Goal: Information Seeking & Learning: Compare options

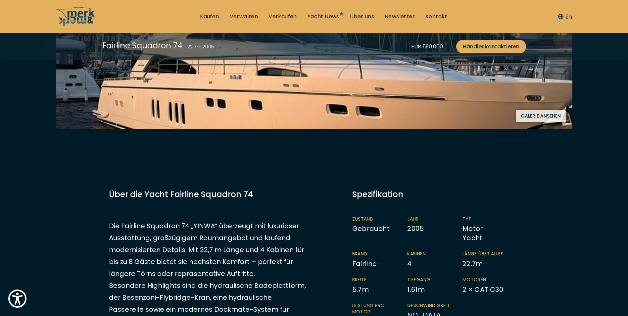
scroll to position [232, 0]
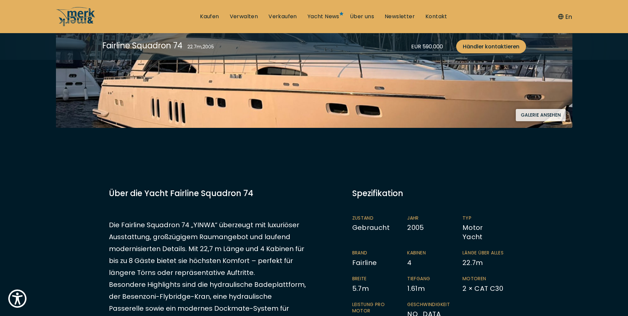
click at [541, 116] on button "Galerie ansehen" at bounding box center [541, 115] width 50 height 12
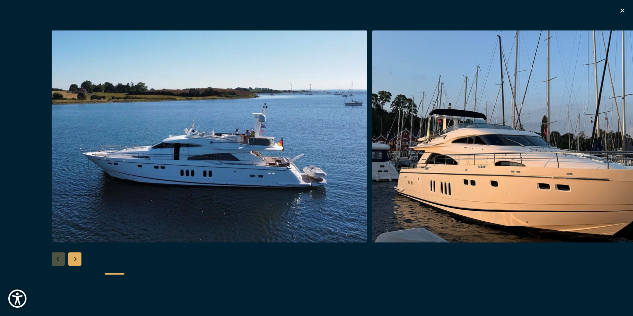
click at [76, 254] on div "Next slide" at bounding box center [74, 258] width 13 height 13
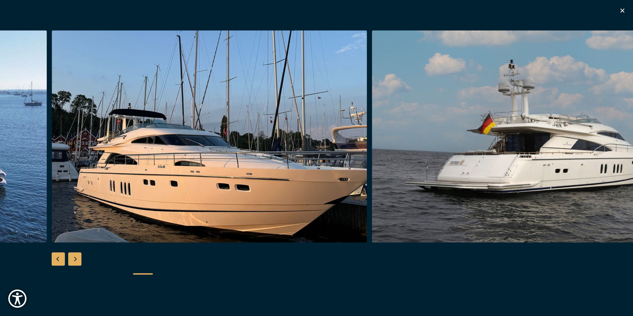
click at [75, 256] on div "Next slide" at bounding box center [74, 258] width 13 height 13
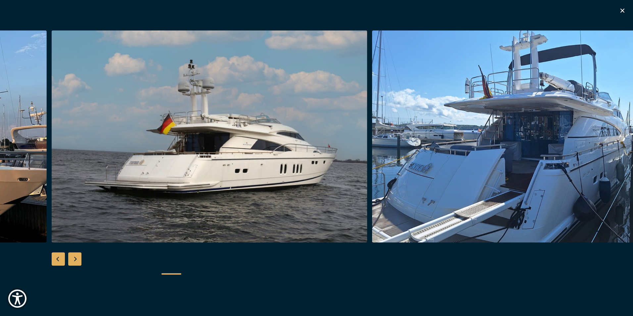
click at [75, 256] on div "Next slide" at bounding box center [74, 258] width 13 height 13
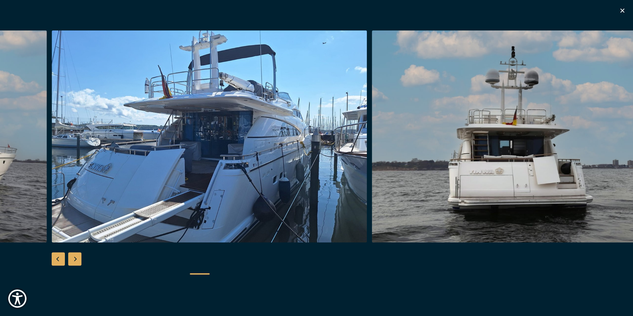
click at [75, 256] on div "Next slide" at bounding box center [74, 258] width 13 height 13
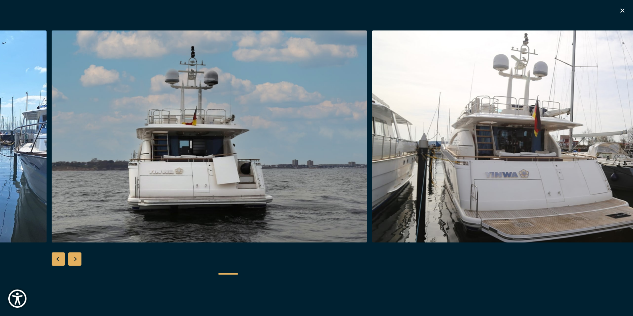
click at [75, 256] on div "Next slide" at bounding box center [74, 258] width 13 height 13
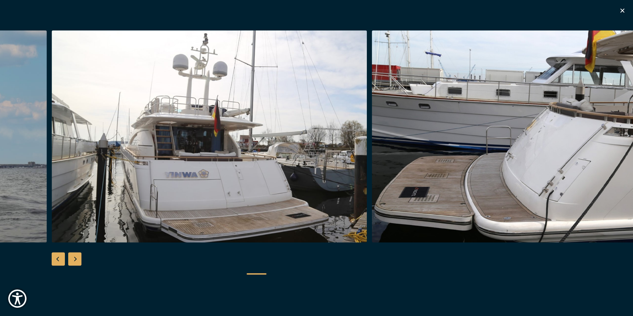
click at [75, 256] on div "Next slide" at bounding box center [74, 258] width 13 height 13
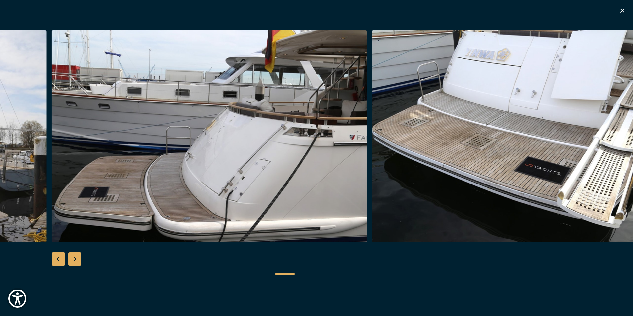
click at [58, 258] on div "Previous slide" at bounding box center [58, 258] width 13 height 13
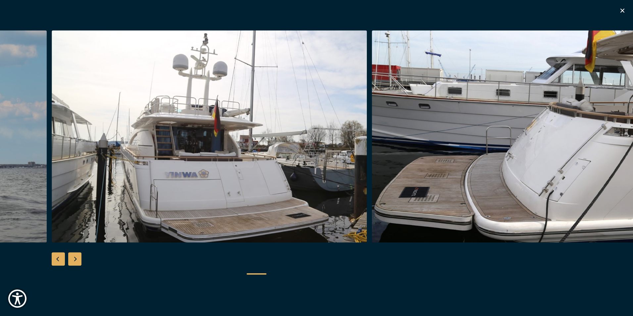
click at [58, 258] on div "Previous slide" at bounding box center [58, 258] width 13 height 13
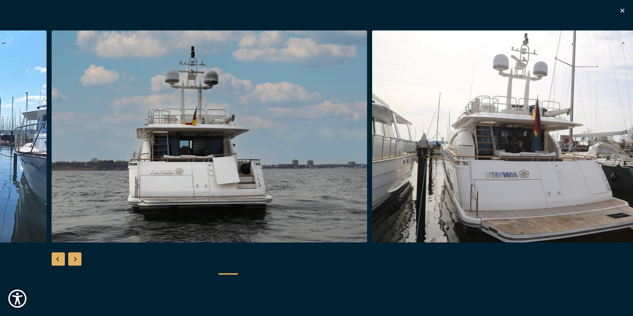
click at [58, 258] on div "Previous slide" at bounding box center [58, 258] width 13 height 13
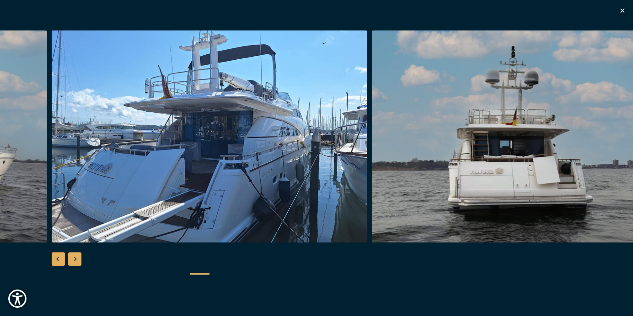
click at [58, 258] on div "Previous slide" at bounding box center [58, 258] width 13 height 13
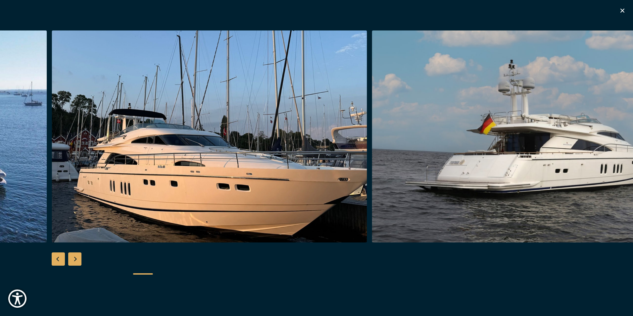
click at [58, 258] on div "Previous slide" at bounding box center [58, 258] width 13 height 13
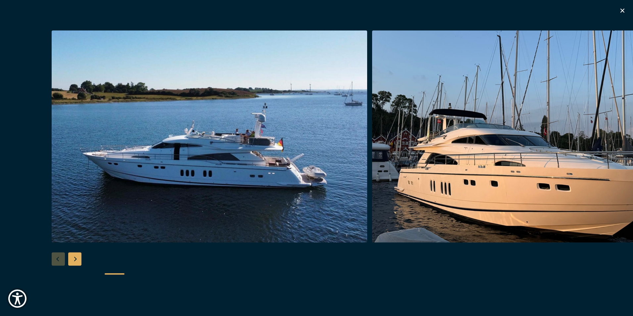
click at [58, 258] on div at bounding box center [316, 157] width 633 height 255
click at [622, 12] on icon "button" at bounding box center [622, 11] width 8 height 8
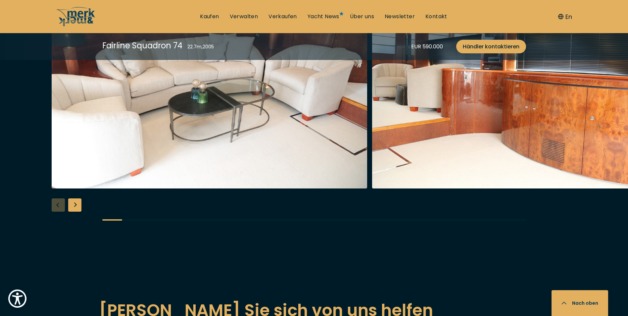
scroll to position [1357, 0]
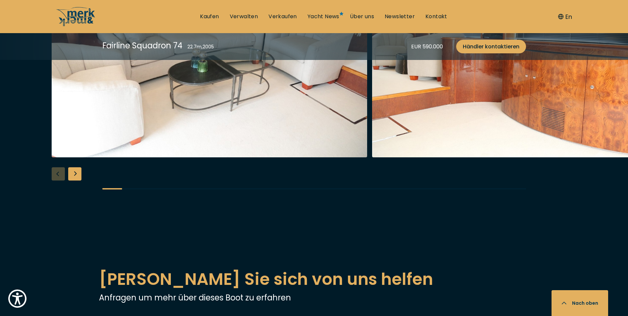
click at [75, 167] on div "Next slide" at bounding box center [74, 173] width 13 height 13
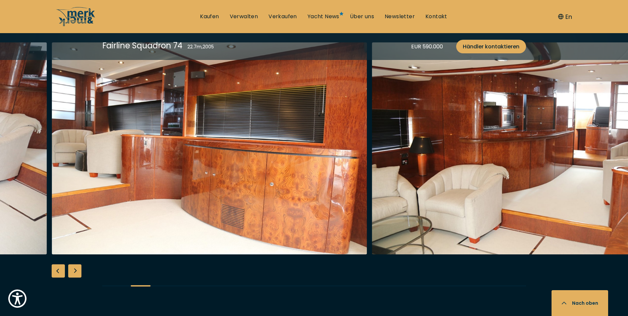
scroll to position [1225, 0]
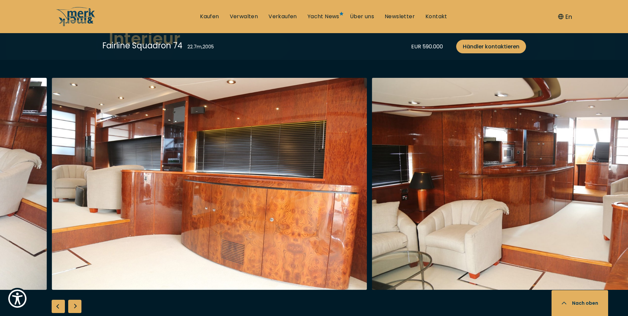
click at [76, 300] on div "Next slide" at bounding box center [74, 306] width 13 height 13
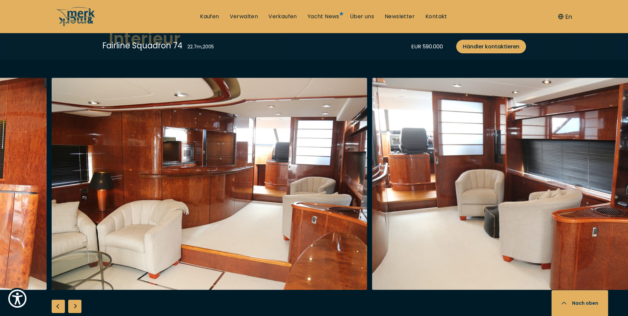
click at [76, 300] on div "Next slide" at bounding box center [74, 306] width 13 height 13
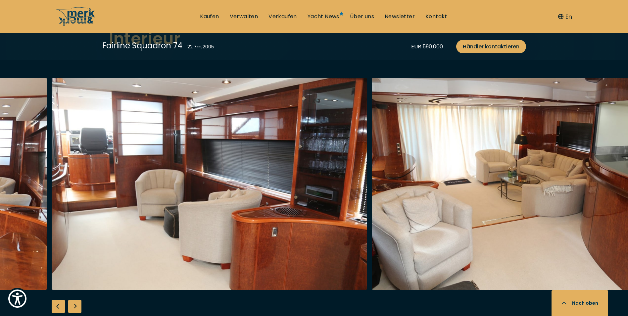
click at [76, 300] on div "Next slide" at bounding box center [74, 306] width 13 height 13
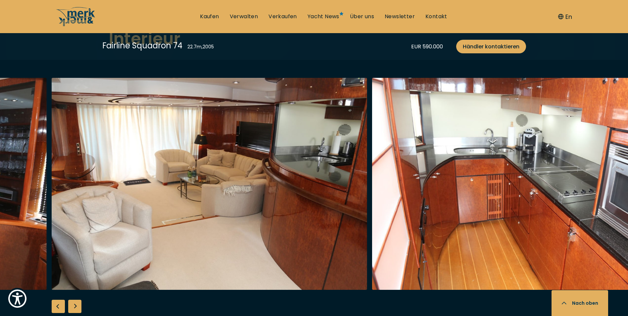
click at [76, 300] on div "Next slide" at bounding box center [74, 306] width 13 height 13
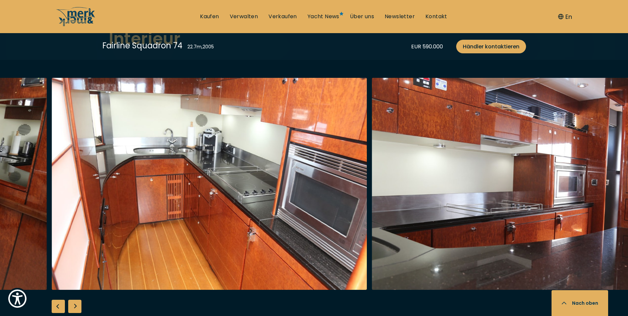
click at [76, 300] on div "Next slide" at bounding box center [74, 306] width 13 height 13
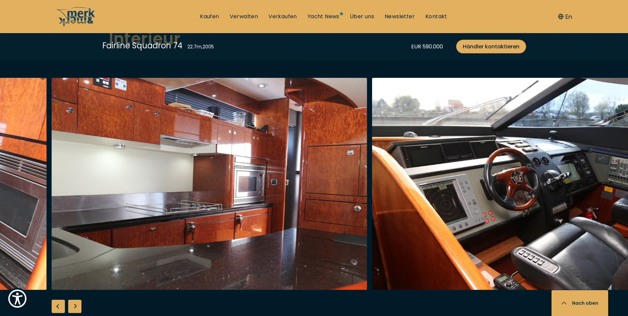
click at [76, 300] on div "Next slide" at bounding box center [74, 306] width 13 height 13
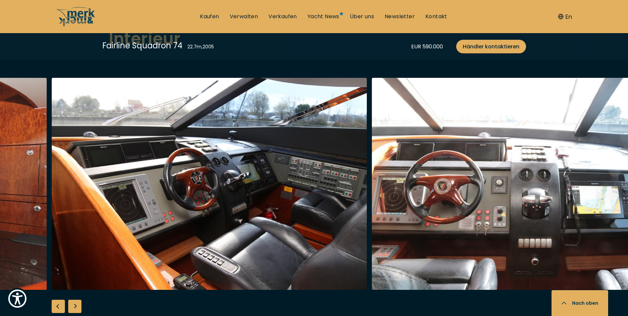
click at [76, 300] on div "Next slide" at bounding box center [74, 306] width 13 height 13
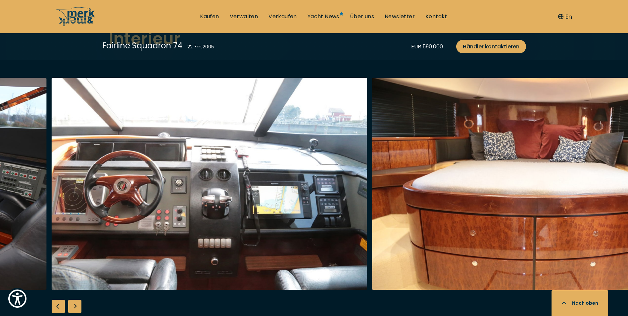
click at [76, 300] on div "Next slide" at bounding box center [74, 306] width 13 height 13
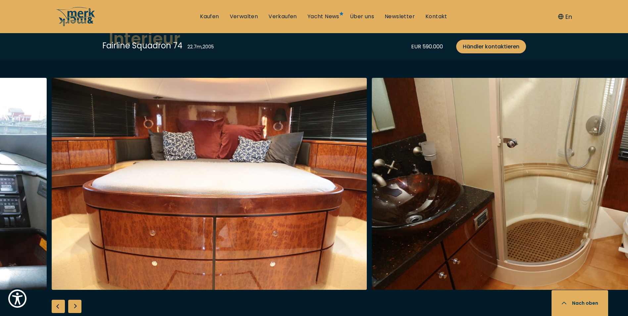
click at [76, 300] on div "Next slide" at bounding box center [74, 306] width 13 height 13
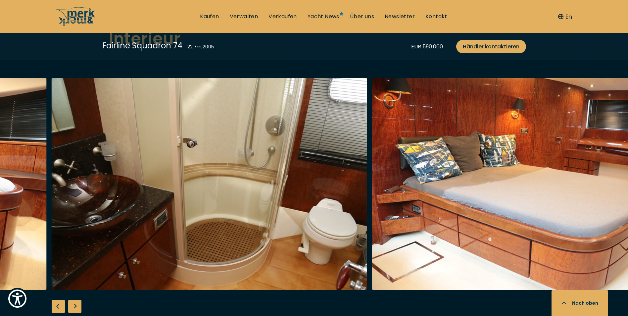
click at [76, 300] on div "Next slide" at bounding box center [74, 306] width 13 height 13
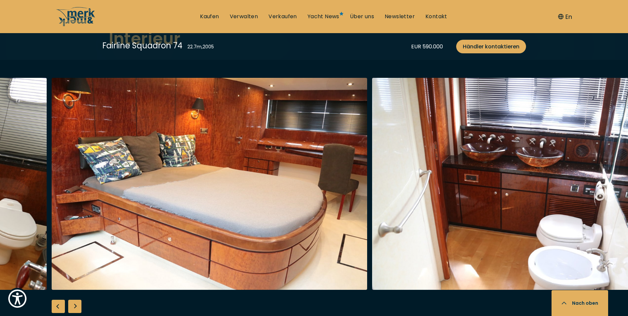
click at [76, 300] on div "Next slide" at bounding box center [74, 306] width 13 height 13
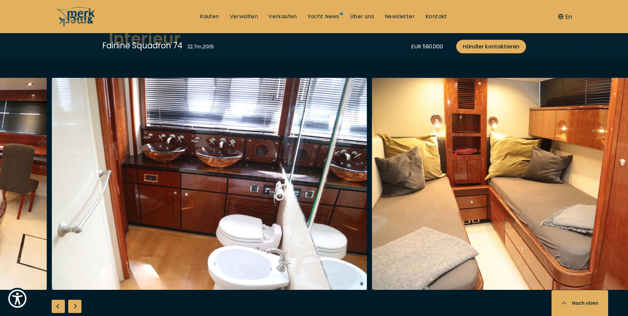
click at [76, 300] on div "Next slide" at bounding box center [74, 306] width 13 height 13
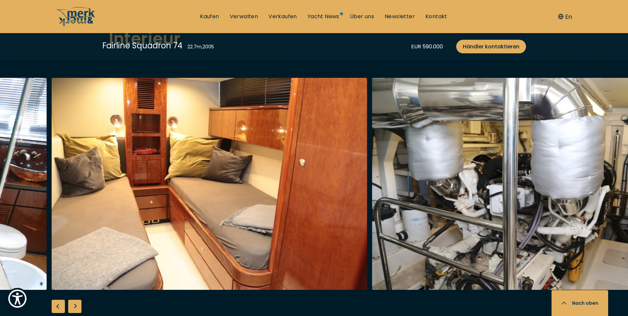
click at [76, 300] on div "Next slide" at bounding box center [74, 306] width 13 height 13
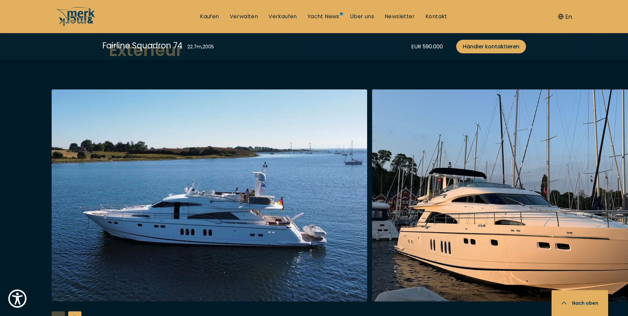
scroll to position [827, 0]
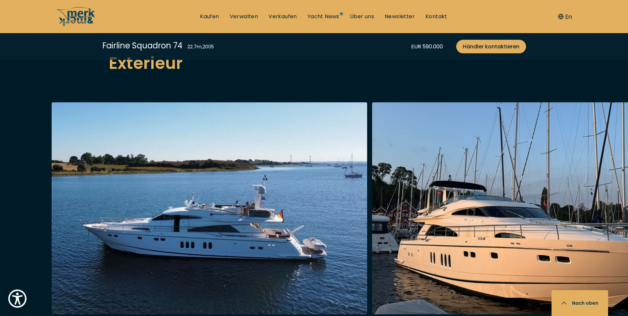
click at [182, 221] on img "button" at bounding box center [209, 208] width 315 height 212
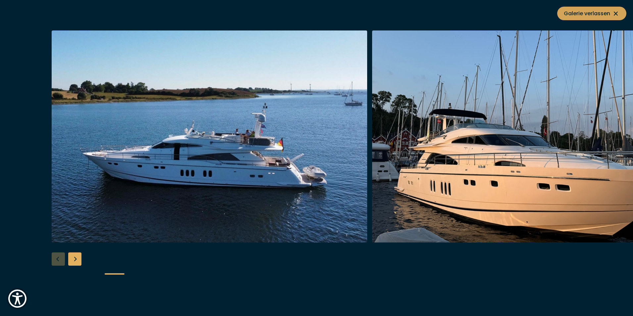
click at [615, 13] on icon at bounding box center [616, 14] width 4 height 4
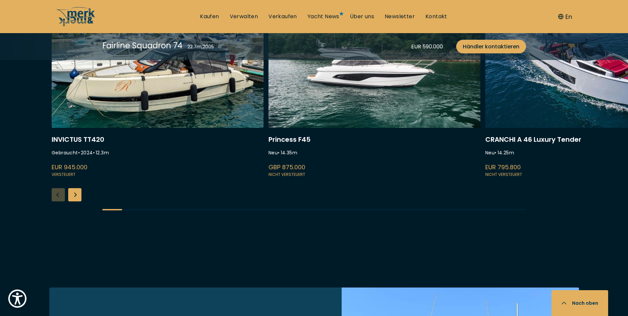
scroll to position [1770, 0]
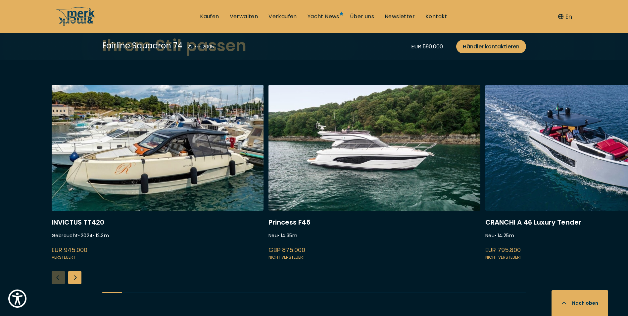
click at [351, 147] on link at bounding box center [374, 173] width 212 height 176
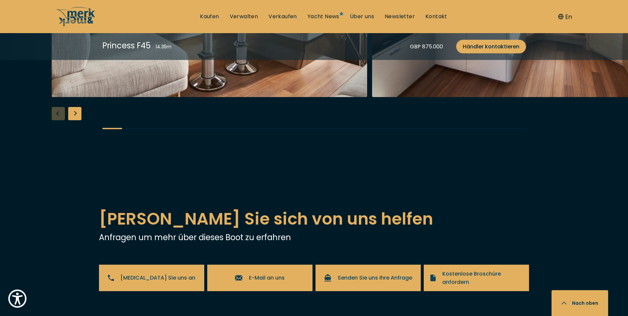
scroll to position [1059, 0]
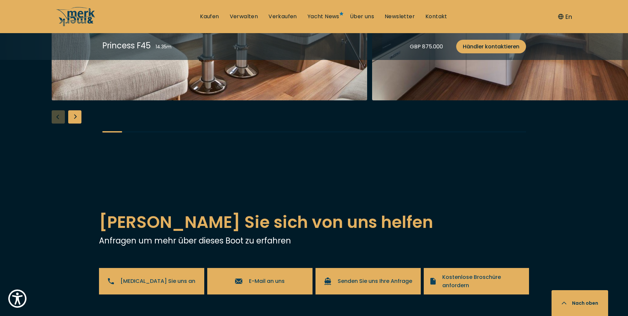
click at [76, 123] on div "Next slide" at bounding box center [74, 116] width 13 height 13
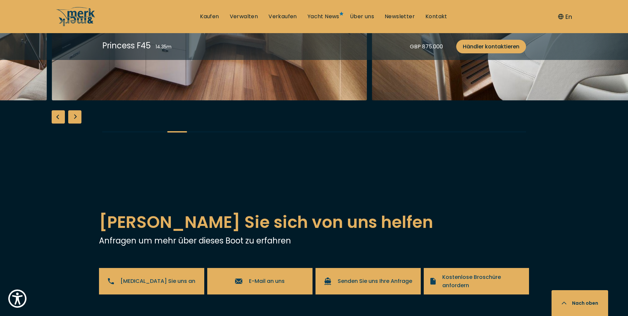
click at [75, 123] on div "Next slide" at bounding box center [74, 116] width 13 height 13
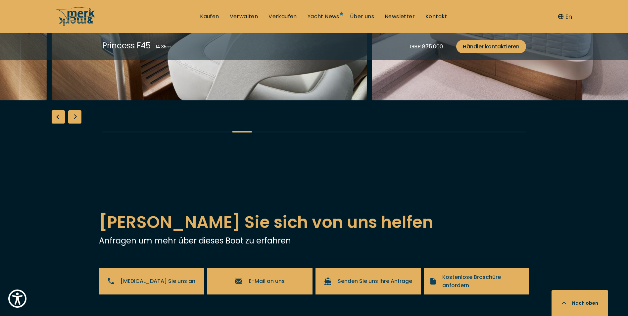
click at [75, 123] on div "Next slide" at bounding box center [74, 116] width 13 height 13
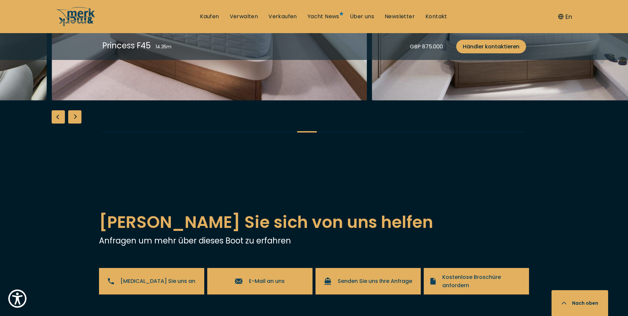
click at [75, 123] on div "Next slide" at bounding box center [74, 116] width 13 height 13
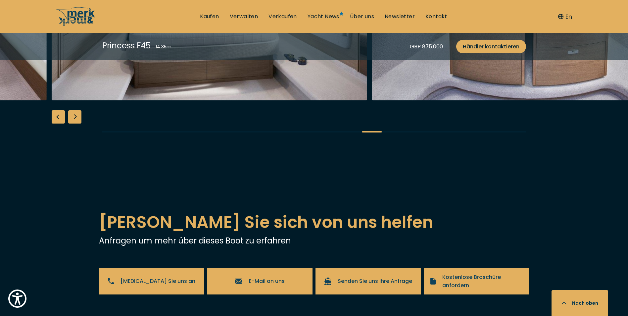
click at [75, 123] on div "Next slide" at bounding box center [74, 116] width 13 height 13
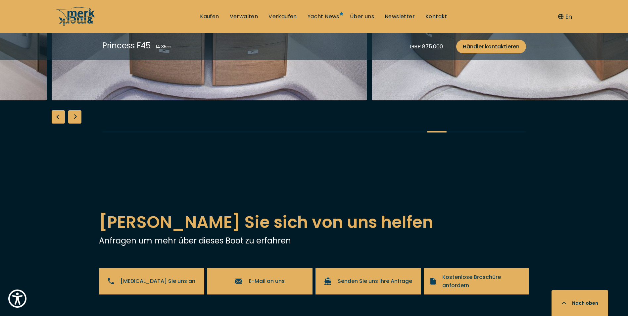
click at [75, 123] on div "Next slide" at bounding box center [74, 116] width 13 height 13
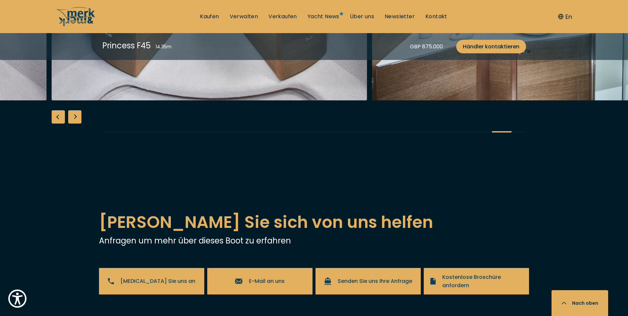
click at [75, 123] on div "Next slide" at bounding box center [74, 116] width 13 height 13
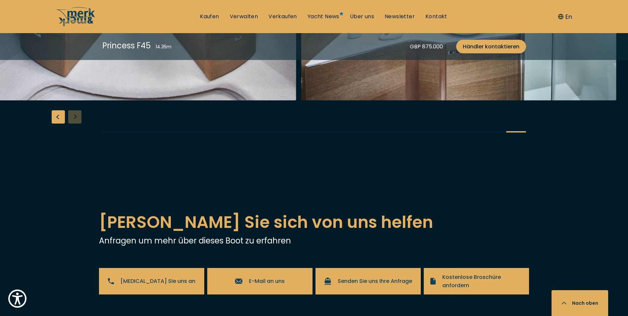
click at [57, 123] on div "Previous slide" at bounding box center [58, 116] width 13 height 13
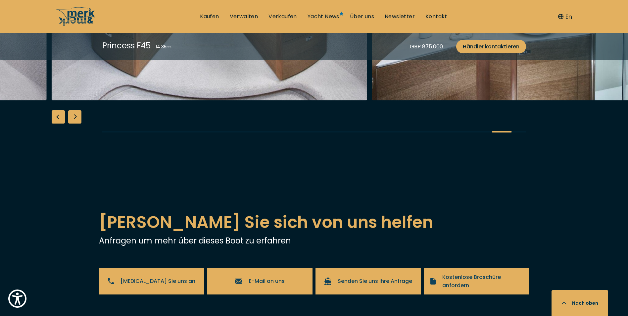
click at [57, 123] on div "Previous slide" at bounding box center [58, 116] width 13 height 13
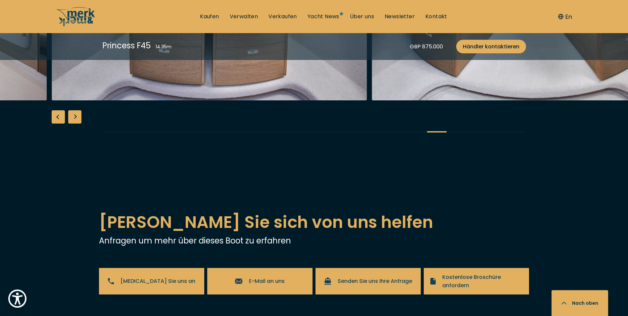
click at [57, 123] on div "Previous slide" at bounding box center [58, 116] width 13 height 13
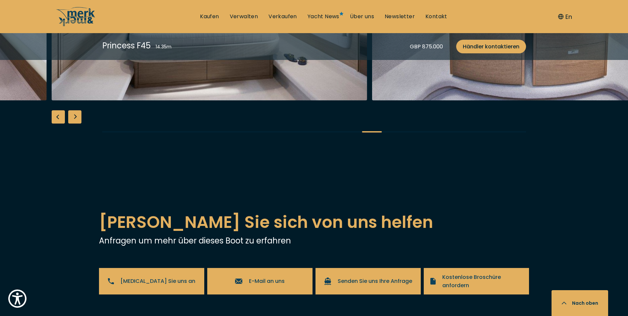
click at [57, 123] on div "Previous slide" at bounding box center [58, 116] width 13 height 13
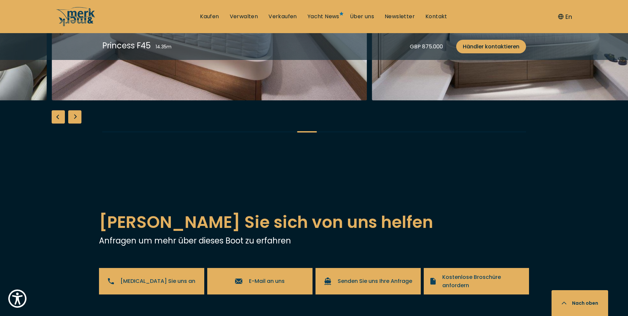
click at [57, 123] on div "Previous slide" at bounding box center [58, 116] width 13 height 13
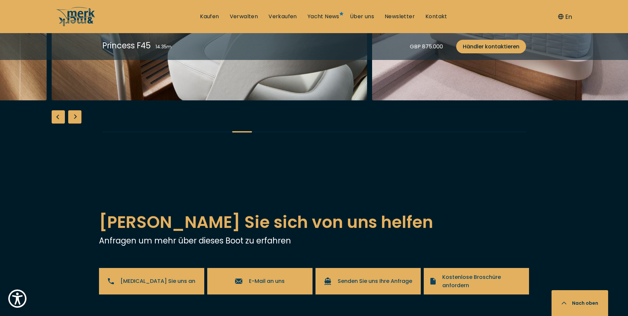
click at [76, 123] on div "Next slide" at bounding box center [74, 116] width 13 height 13
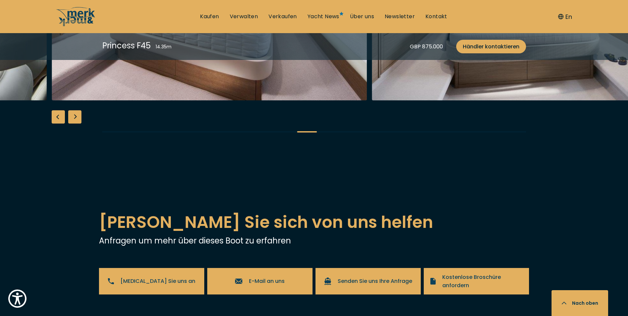
click at [76, 123] on div "Next slide" at bounding box center [74, 116] width 13 height 13
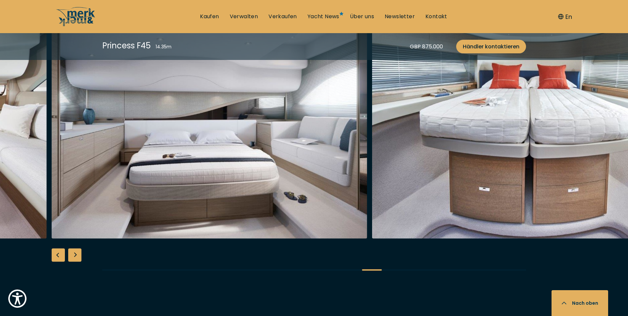
scroll to position [861, 0]
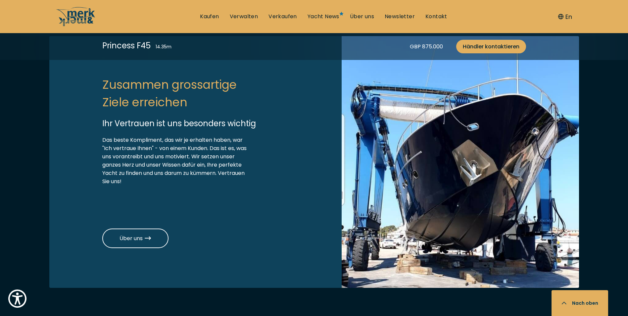
scroll to position [1584, 0]
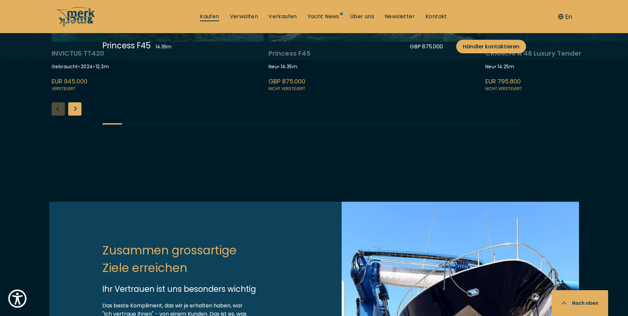
click at [210, 16] on link "Kaufen" at bounding box center [209, 16] width 19 height 7
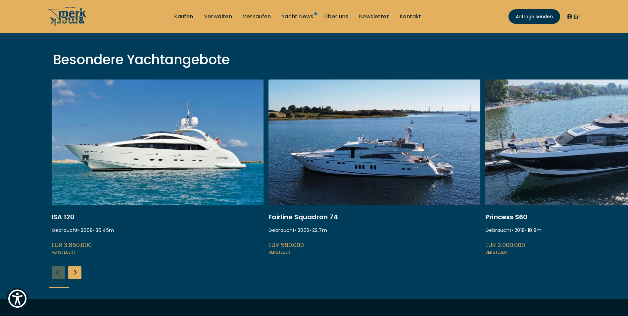
scroll to position [232, 0]
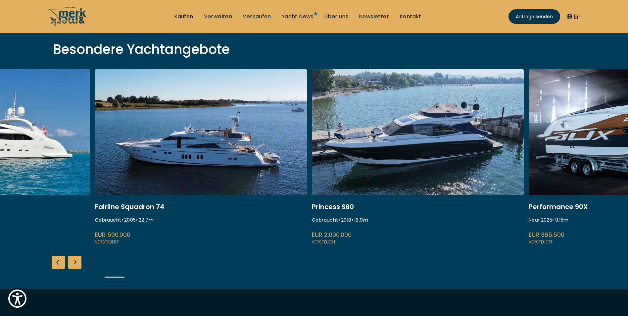
click at [371, 184] on link at bounding box center [418, 157] width 212 height 176
click at [398, 162] on link at bounding box center [418, 157] width 212 height 176
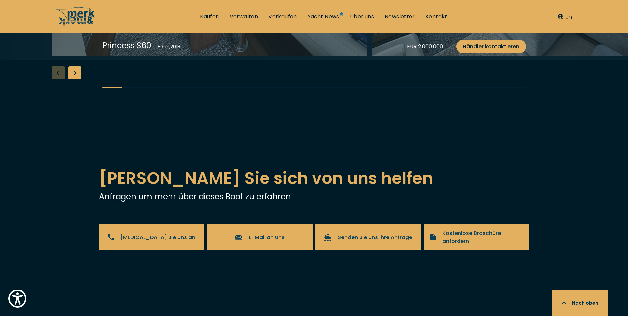
scroll to position [1225, 0]
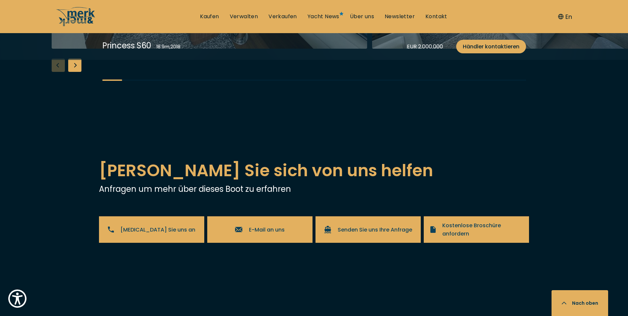
click at [74, 72] on div "Next slide" at bounding box center [74, 65] width 13 height 13
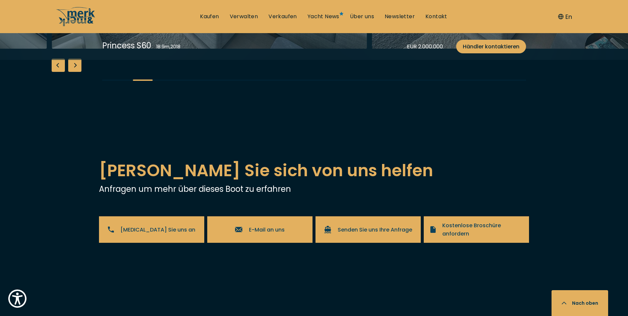
click at [74, 72] on div "Next slide" at bounding box center [74, 65] width 13 height 13
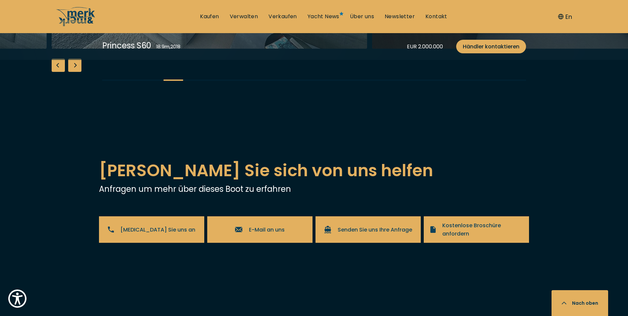
click at [74, 72] on div "Next slide" at bounding box center [74, 65] width 13 height 13
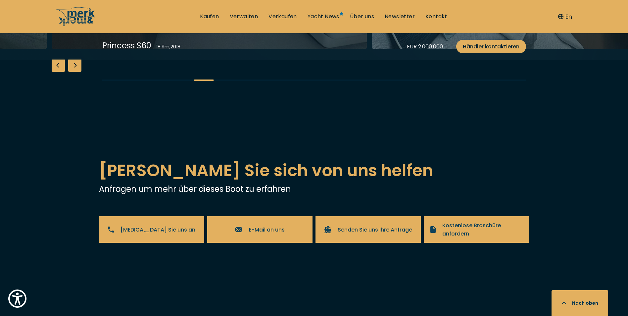
click at [74, 72] on div "Next slide" at bounding box center [74, 65] width 13 height 13
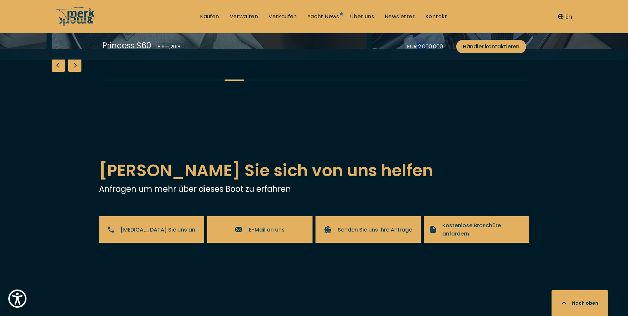
click at [74, 72] on div "Next slide" at bounding box center [74, 65] width 13 height 13
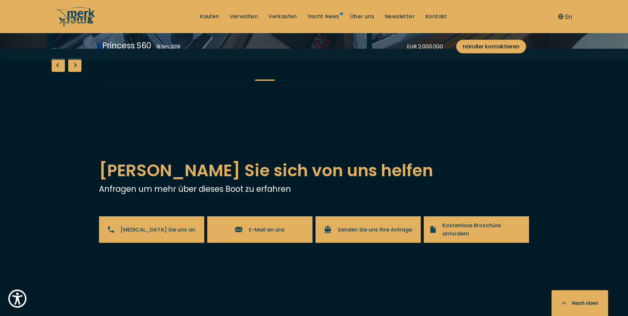
click at [74, 72] on div "Next slide" at bounding box center [74, 65] width 13 height 13
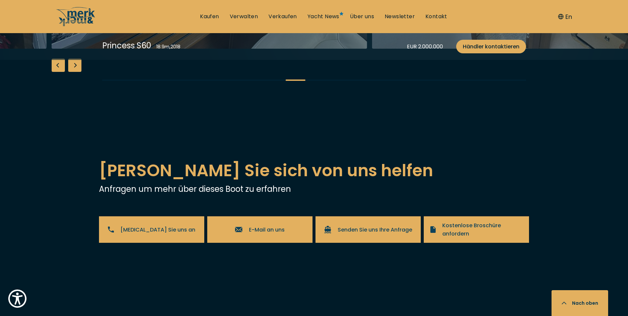
click at [74, 72] on div "Next slide" at bounding box center [74, 65] width 13 height 13
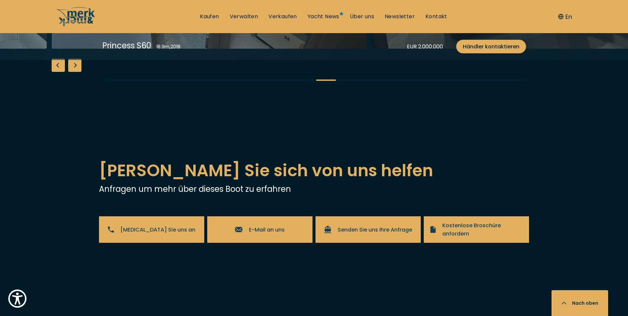
click at [74, 72] on div "Next slide" at bounding box center [74, 65] width 13 height 13
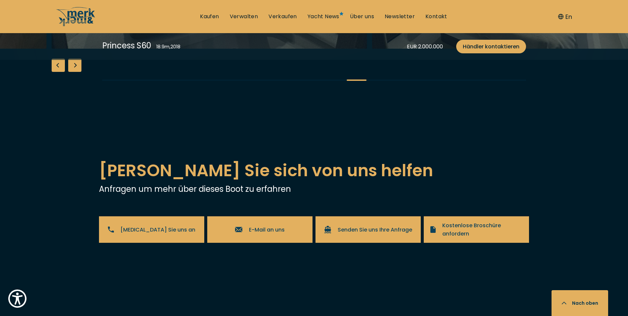
click at [74, 72] on div "Next slide" at bounding box center [74, 65] width 13 height 13
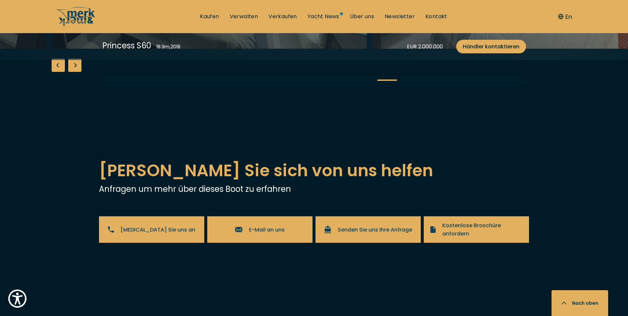
click at [74, 72] on div "Next slide" at bounding box center [74, 65] width 13 height 13
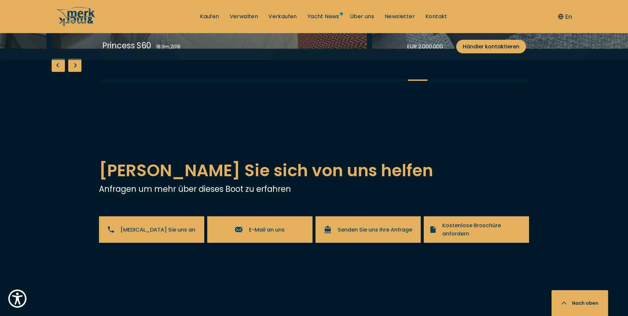
click at [74, 72] on div "Next slide" at bounding box center [74, 65] width 13 height 13
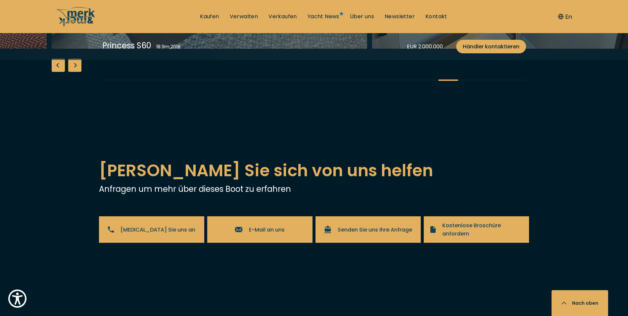
click at [74, 72] on div "Next slide" at bounding box center [74, 65] width 13 height 13
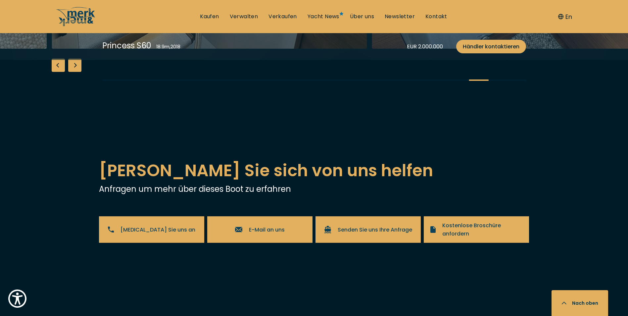
click at [74, 72] on div "Next slide" at bounding box center [74, 65] width 13 height 13
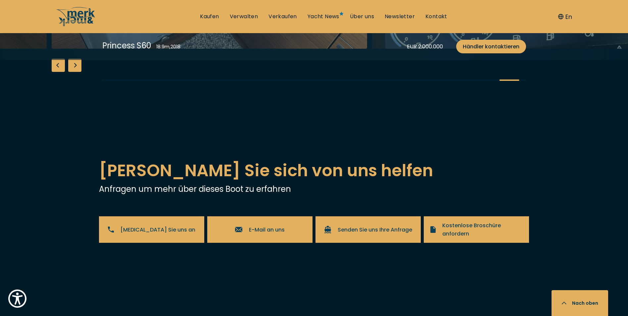
click at [74, 72] on div "Next slide" at bounding box center [74, 65] width 13 height 13
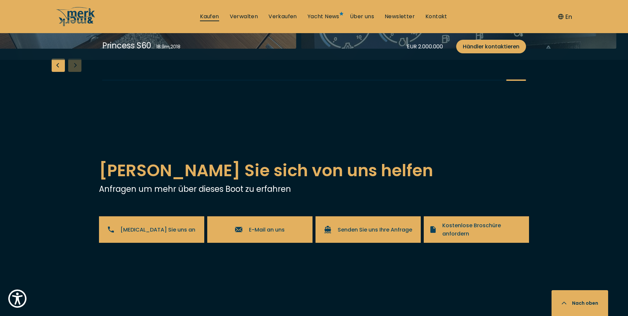
click at [212, 15] on link "Kaufen" at bounding box center [209, 16] width 19 height 7
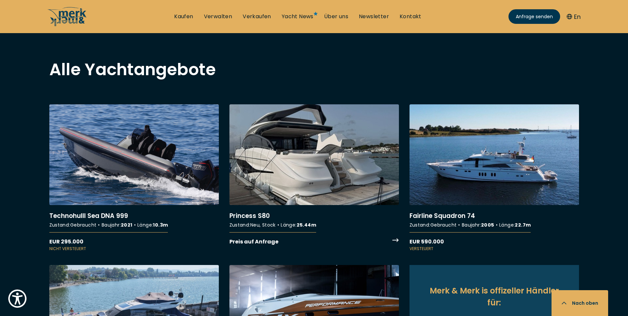
scroll to position [530, 0]
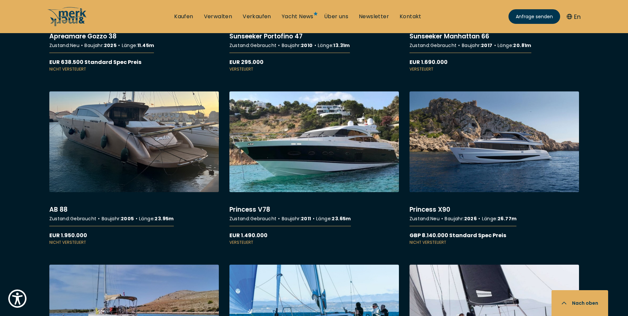
scroll to position [1258, 0]
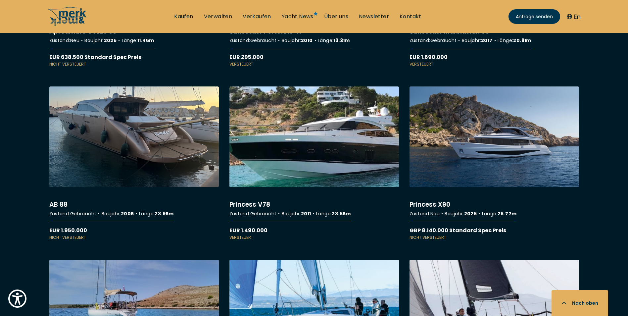
click at [317, 159] on link "More details about Princess V78" at bounding box center [313, 163] width 169 height 154
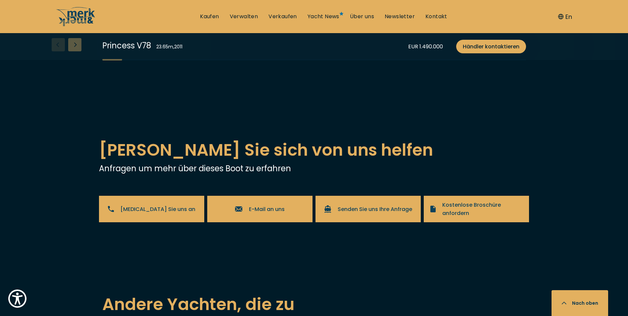
scroll to position [1125, 0]
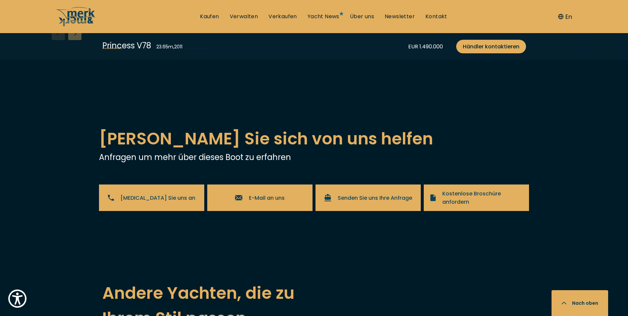
click at [77, 40] on div "Next slide" at bounding box center [74, 33] width 13 height 13
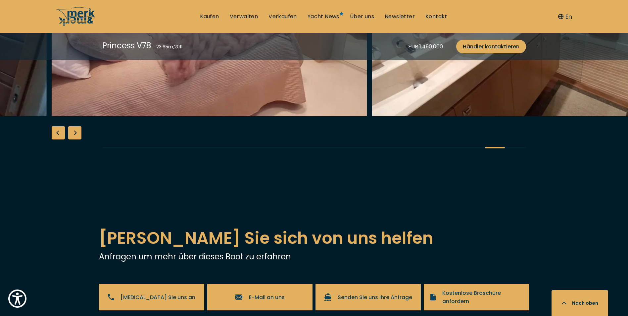
scroll to position [1059, 0]
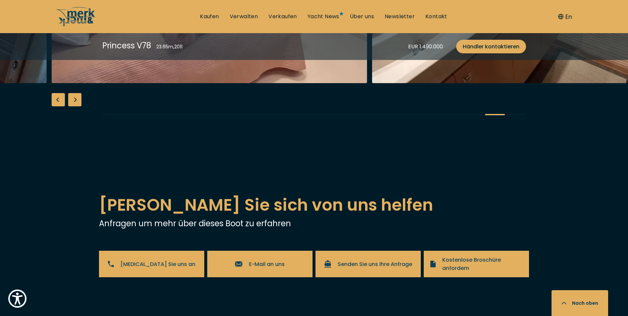
click at [75, 106] on div "Next slide" at bounding box center [74, 99] width 13 height 13
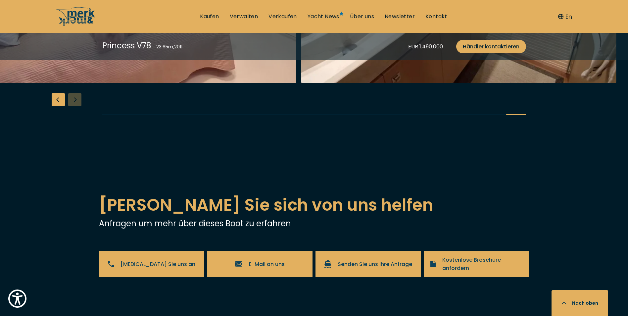
click at [59, 106] on div "Previous slide" at bounding box center [58, 99] width 13 height 13
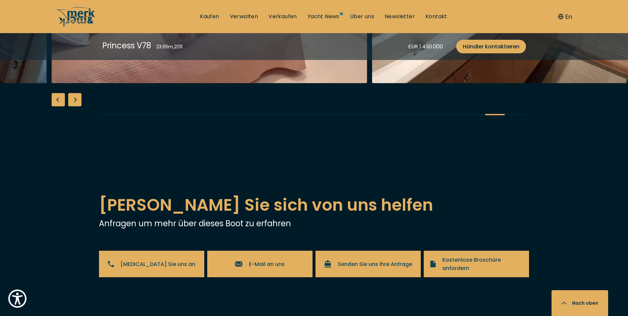
click at [59, 106] on div "Previous slide" at bounding box center [58, 99] width 13 height 13
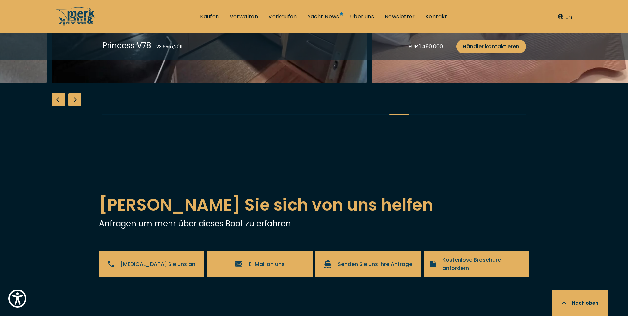
click at [59, 106] on div "Previous slide" at bounding box center [58, 99] width 13 height 13
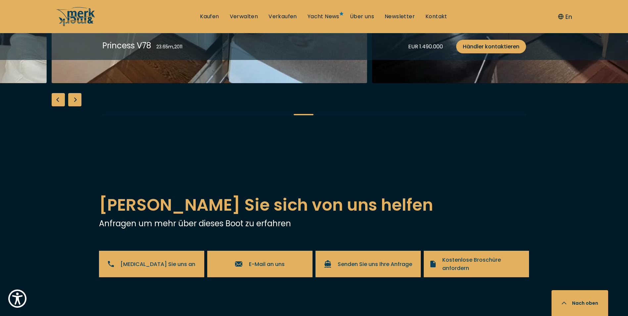
click at [59, 106] on div "Previous slide" at bounding box center [58, 99] width 13 height 13
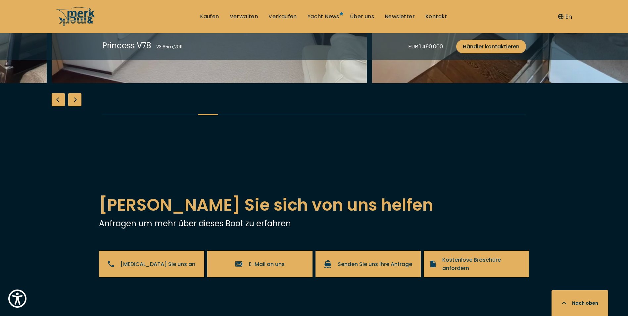
click at [59, 106] on div "Previous slide" at bounding box center [58, 99] width 13 height 13
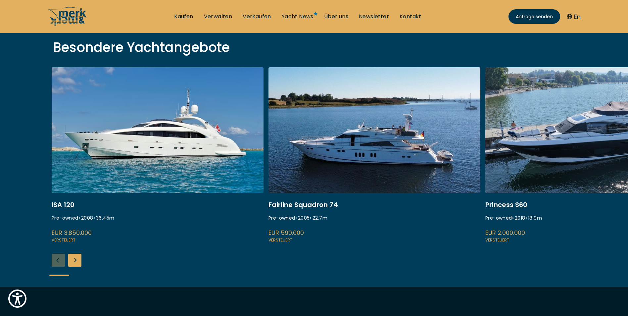
scroll to position [199, 0]
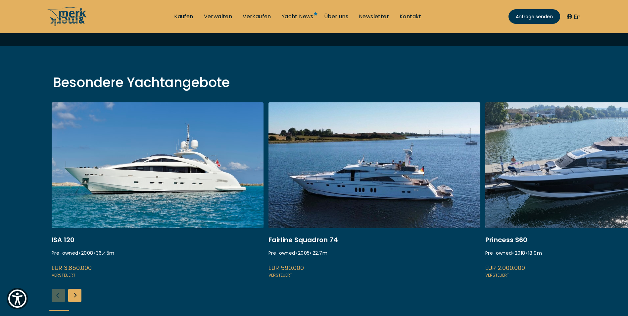
click at [170, 184] on link at bounding box center [158, 190] width 212 height 176
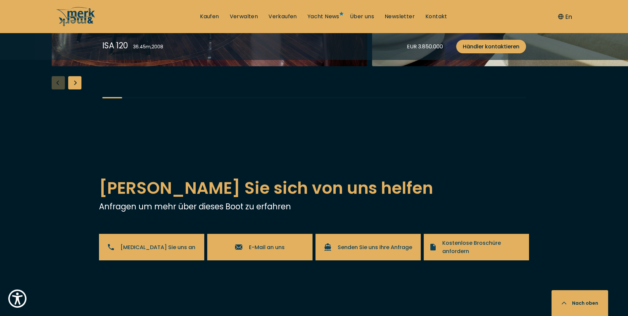
scroll to position [1158, 0]
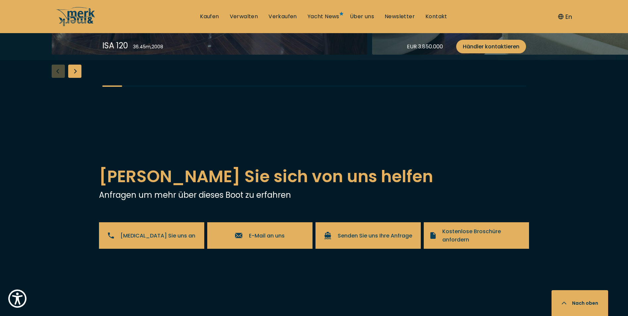
click at [76, 78] on div "Next slide" at bounding box center [74, 71] width 13 height 13
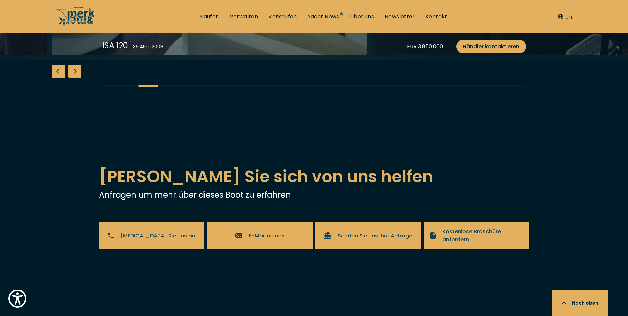
click at [76, 78] on div "Next slide" at bounding box center [74, 71] width 13 height 13
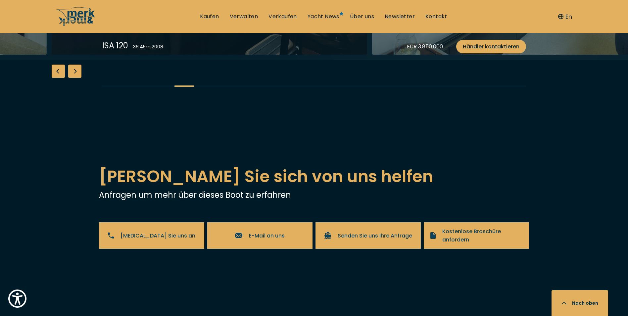
click at [76, 78] on div "Next slide" at bounding box center [74, 71] width 13 height 13
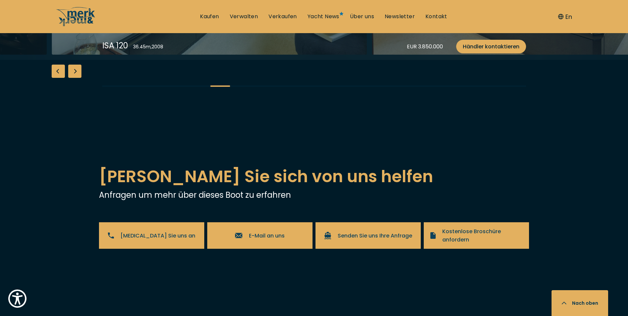
click at [76, 78] on div "Next slide" at bounding box center [74, 71] width 13 height 13
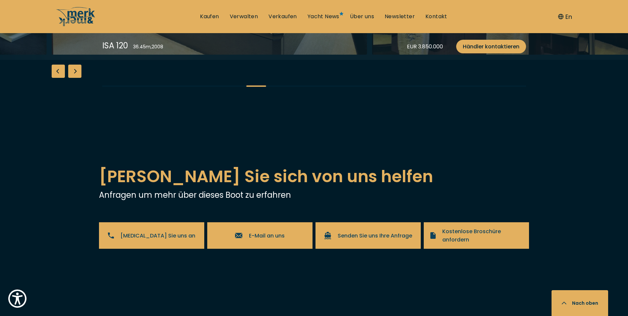
click at [76, 78] on div "Next slide" at bounding box center [74, 71] width 13 height 13
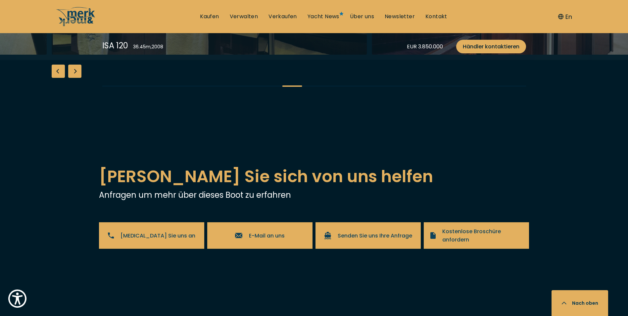
click at [76, 78] on div "Next slide" at bounding box center [74, 71] width 13 height 13
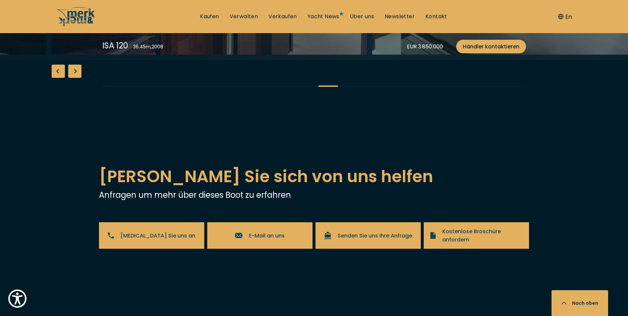
click at [76, 78] on div "Next slide" at bounding box center [74, 71] width 13 height 13
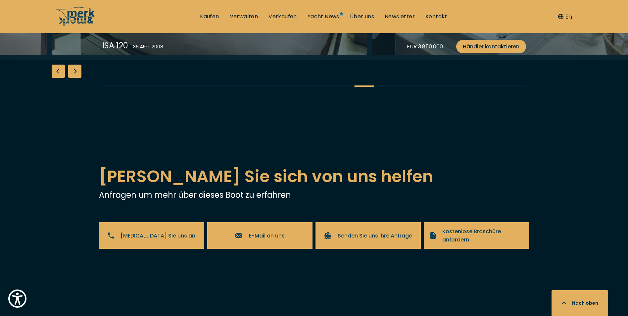
click at [76, 78] on div "Next slide" at bounding box center [74, 71] width 13 height 13
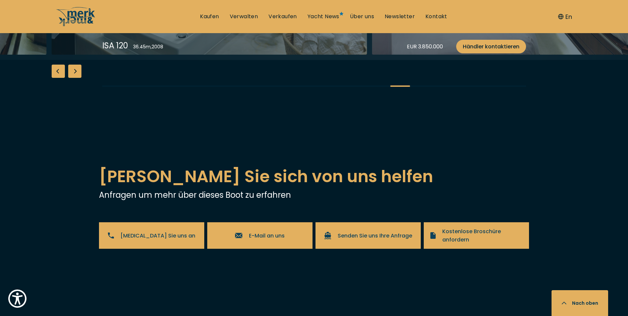
click at [76, 78] on div "Next slide" at bounding box center [74, 71] width 13 height 13
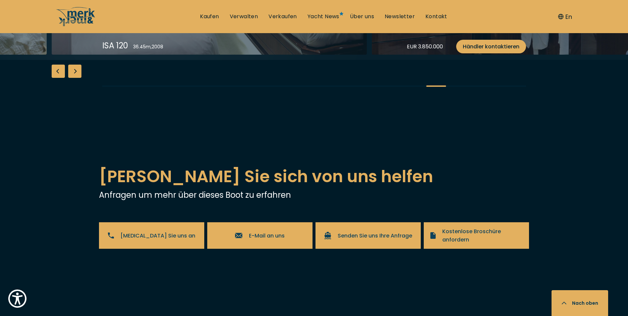
click at [76, 78] on div "Next slide" at bounding box center [74, 71] width 13 height 13
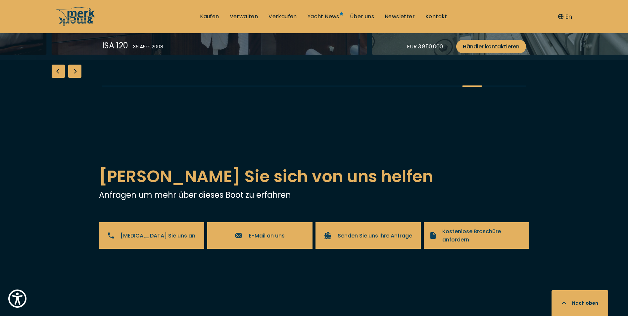
click at [76, 78] on div "Next slide" at bounding box center [74, 71] width 13 height 13
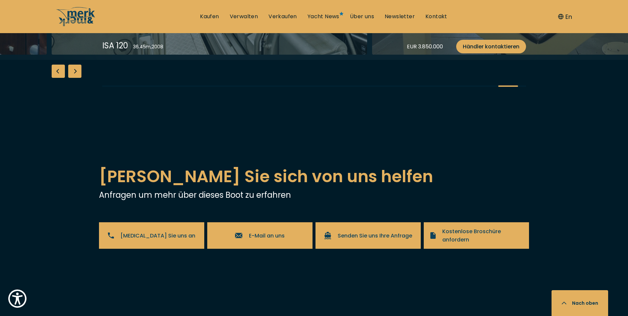
click at [76, 78] on div "Next slide" at bounding box center [74, 71] width 13 height 13
